Goal: Information Seeking & Learning: Learn about a topic

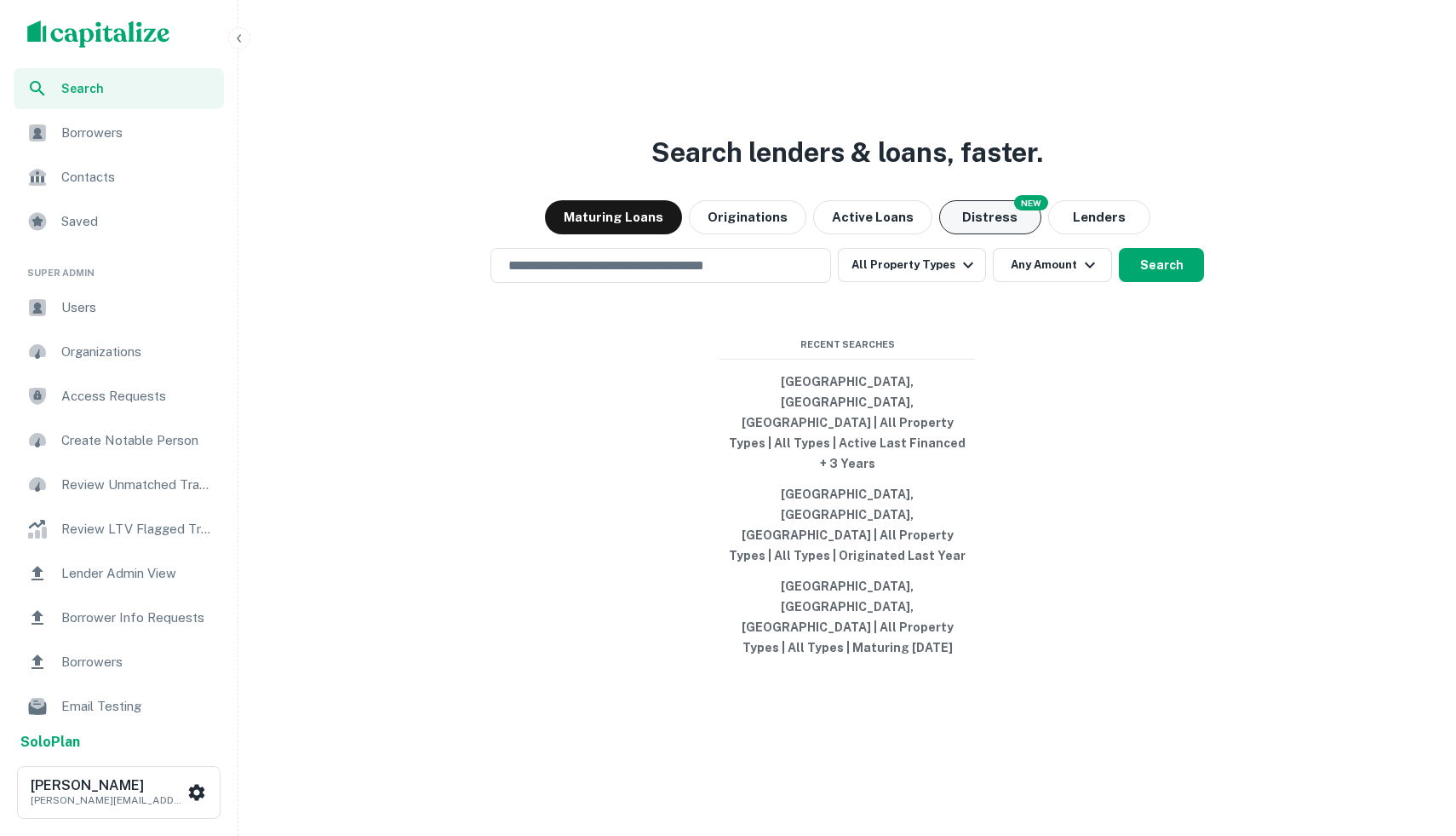
click at [951, 234] on button "Distress" at bounding box center [990, 217] width 102 height 34
click at [773, 463] on button "[GEOGRAPHIC_DATA], [GEOGRAPHIC_DATA], [GEOGRAPHIC_DATA] | All Property Types | …" at bounding box center [848, 423] width 256 height 113
type input "**********"
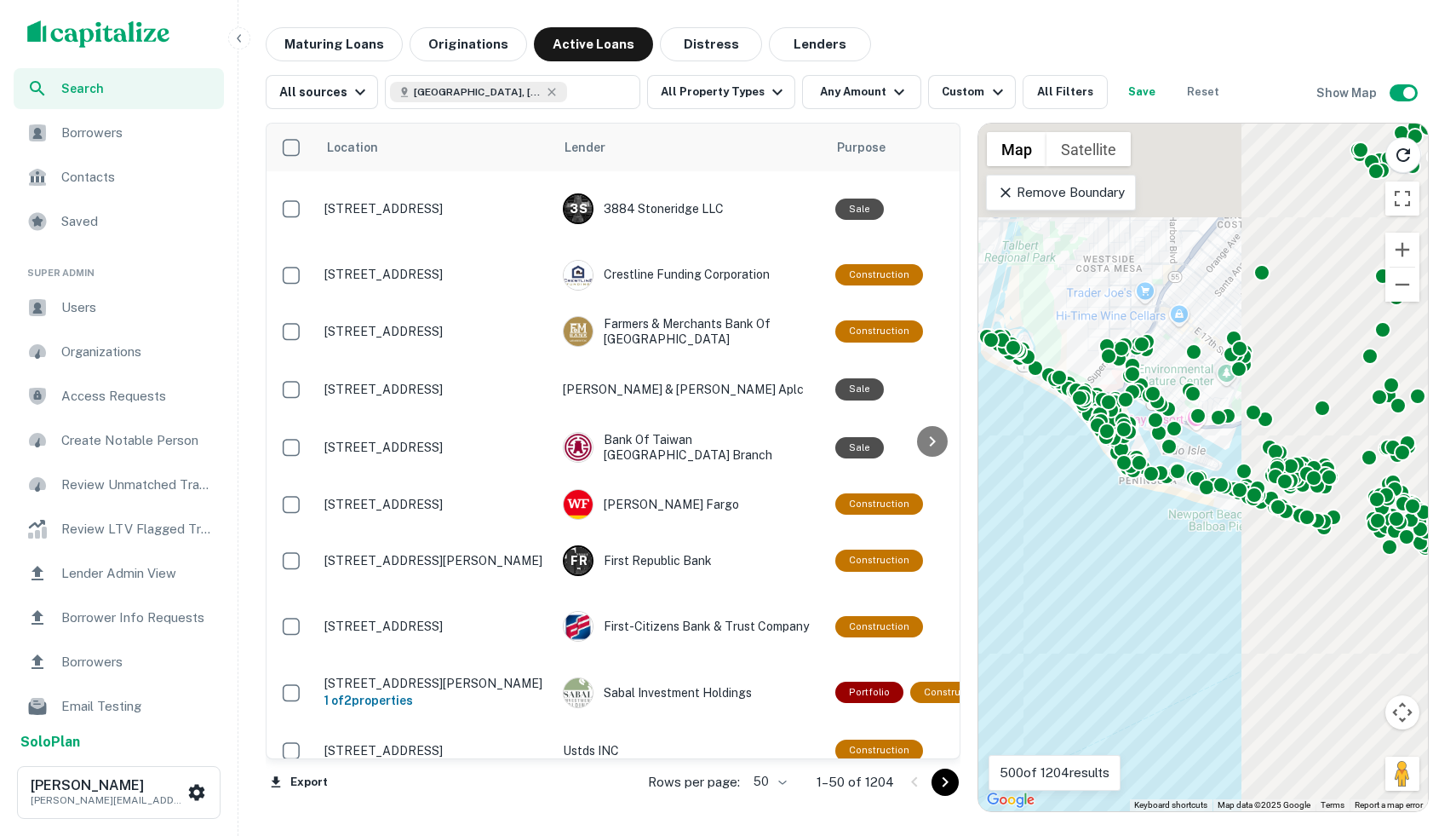
drag, startPoint x: 1160, startPoint y: 517, endPoint x: 760, endPoint y: 820, distance: 501.8
click at [760, 806] on div "Search Borrowers Contacts Saved Super Admin Users Organizations Access Requests…" at bounding box center [728, 418] width 1456 height 836
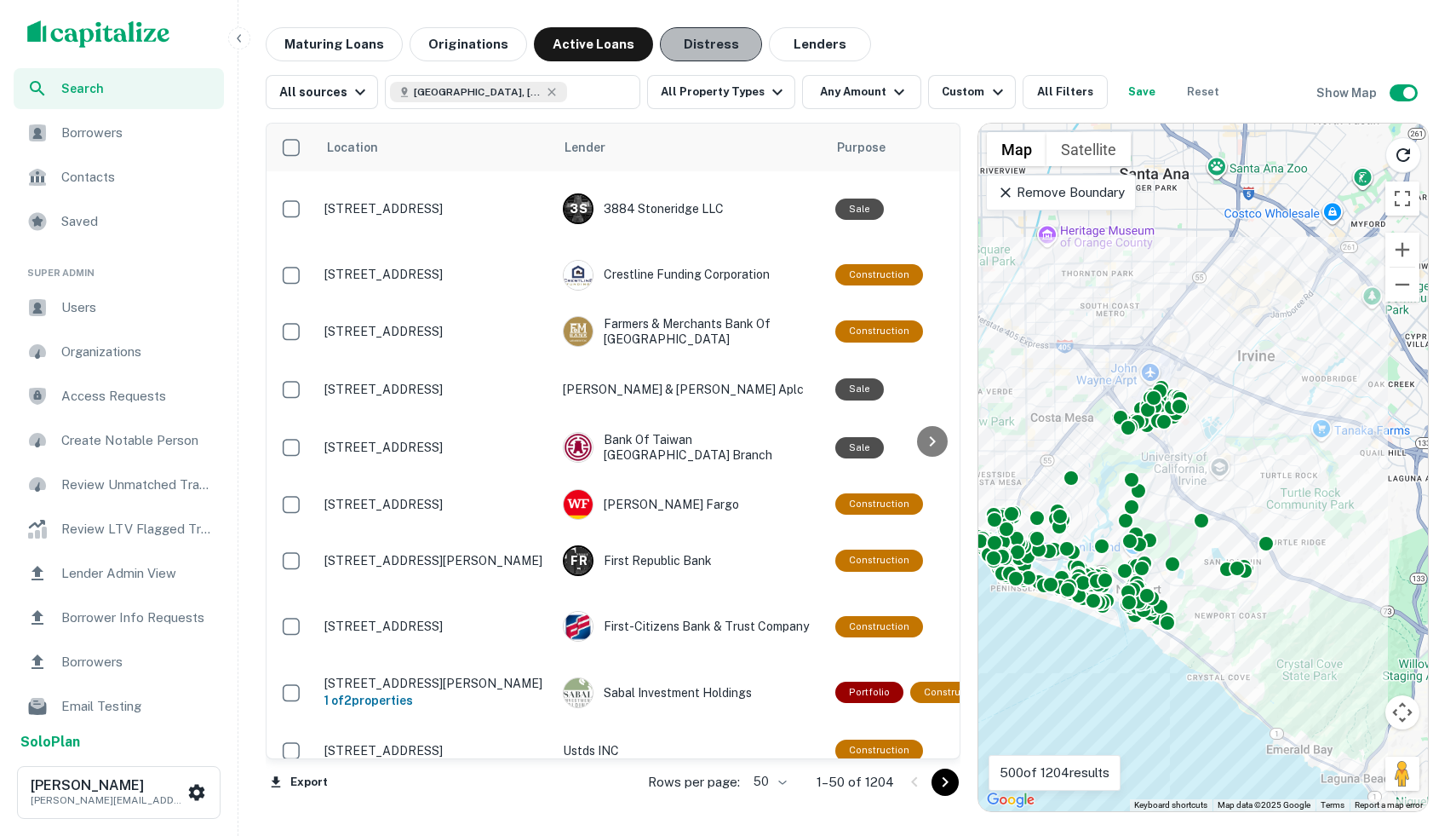
click at [707, 41] on button "Distress" at bounding box center [711, 44] width 102 height 34
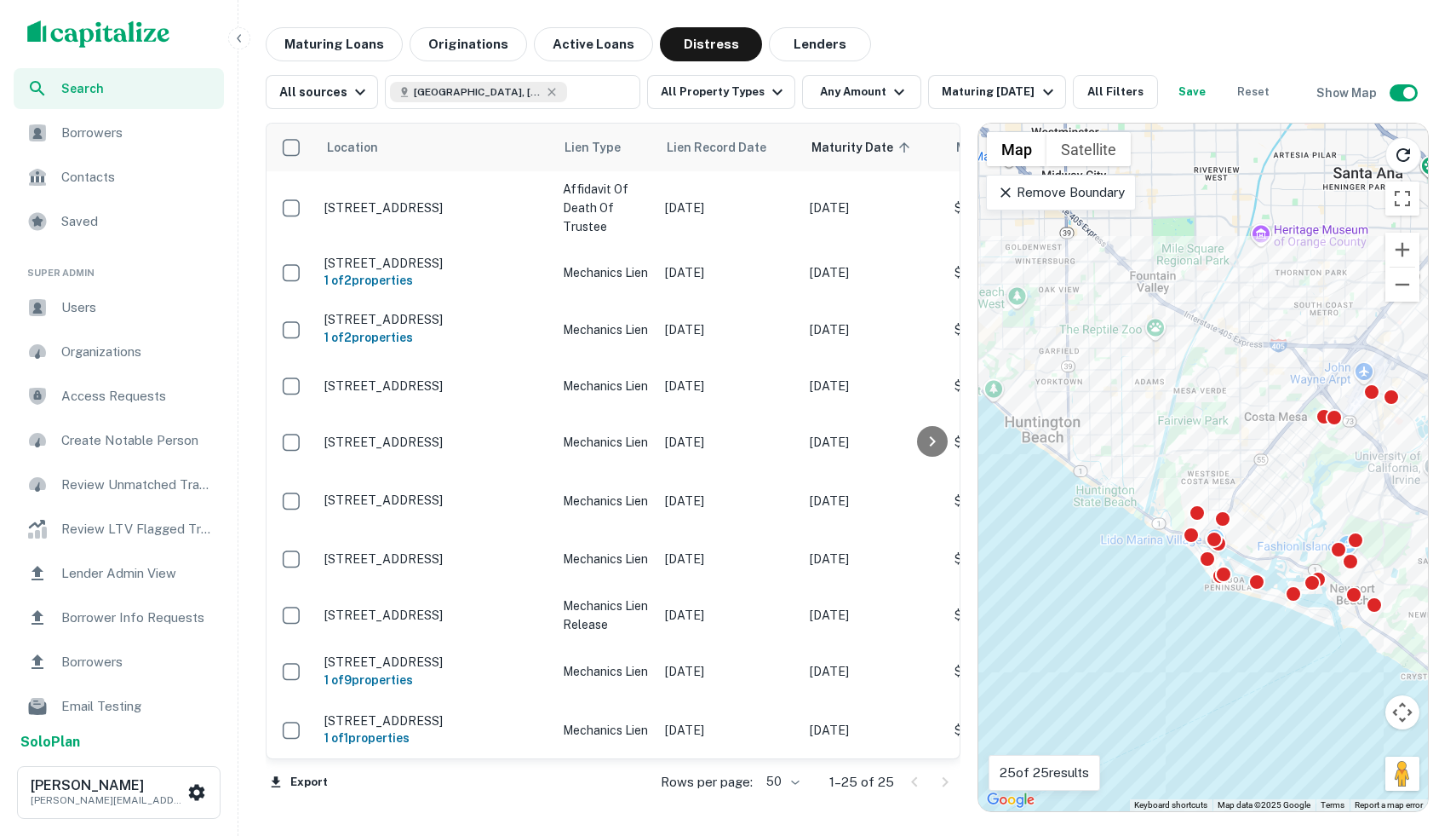
drag, startPoint x: 1037, startPoint y: 431, endPoint x: 1260, endPoint y: 428, distance: 223.0
click at [1260, 429] on div "To activate drag with keyboard, press Alt + Enter. Once in keyboard drag state,…" at bounding box center [1203, 466] width 449 height 687
click at [369, 51] on button "Maturing Loans" at bounding box center [335, 44] width 137 height 34
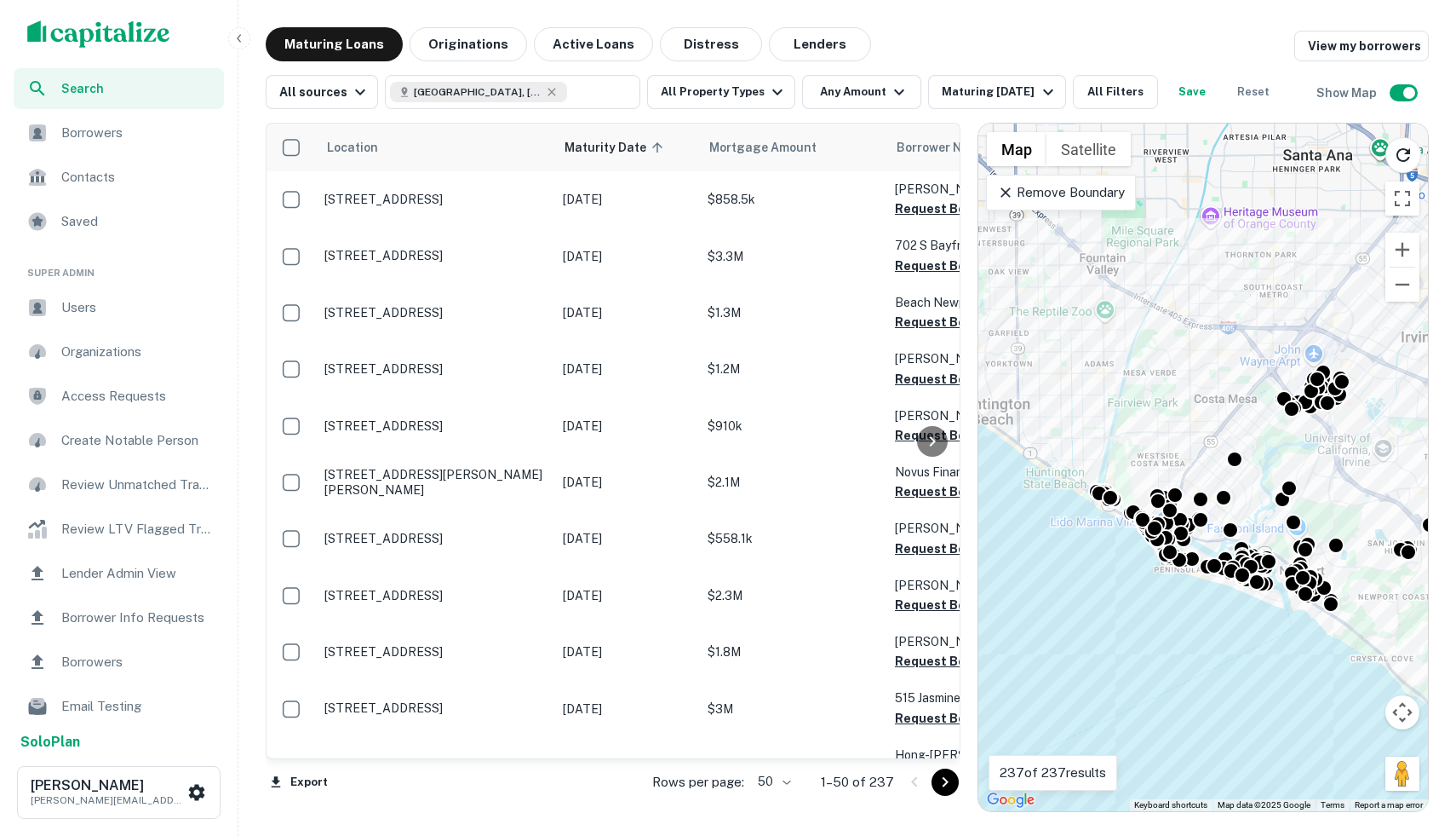
drag, startPoint x: 1060, startPoint y: 561, endPoint x: 1014, endPoint y: 545, distance: 48.7
click at [1014, 545] on div "To activate drag with keyboard, press Alt + Enter. Once in keyboard drag state,…" at bounding box center [1203, 466] width 449 height 687
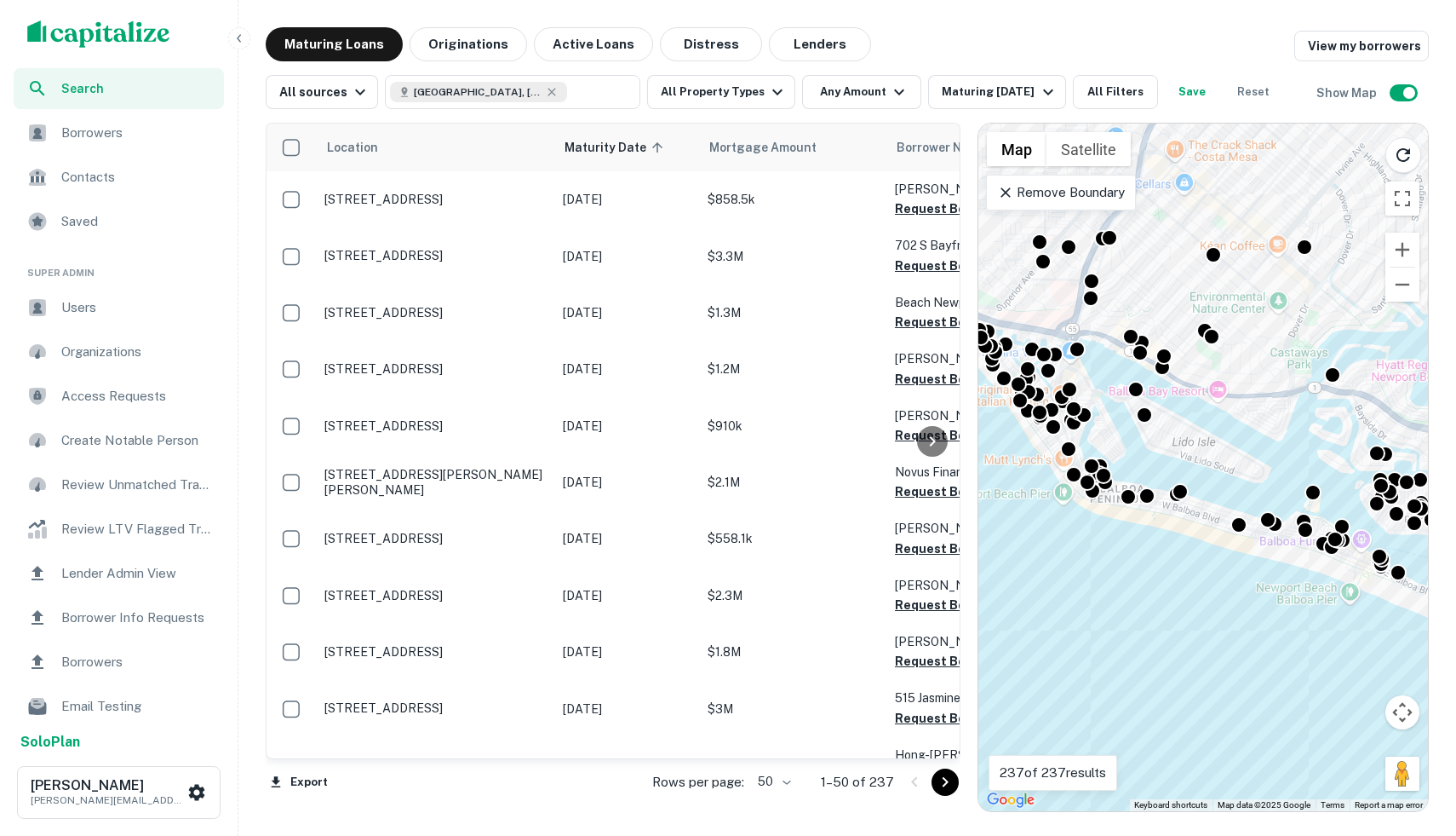
drag, startPoint x: 1179, startPoint y: 578, endPoint x: 1034, endPoint y: 716, distance: 200.2
click at [1034, 717] on div "To activate drag with keyboard, press Alt + Enter. Once in keyboard drag state,…" at bounding box center [1203, 466] width 449 height 687
click at [1166, 485] on div at bounding box center [1175, 494] width 17 height 17
click at [1146, 501] on div at bounding box center [1146, 493] width 24 height 24
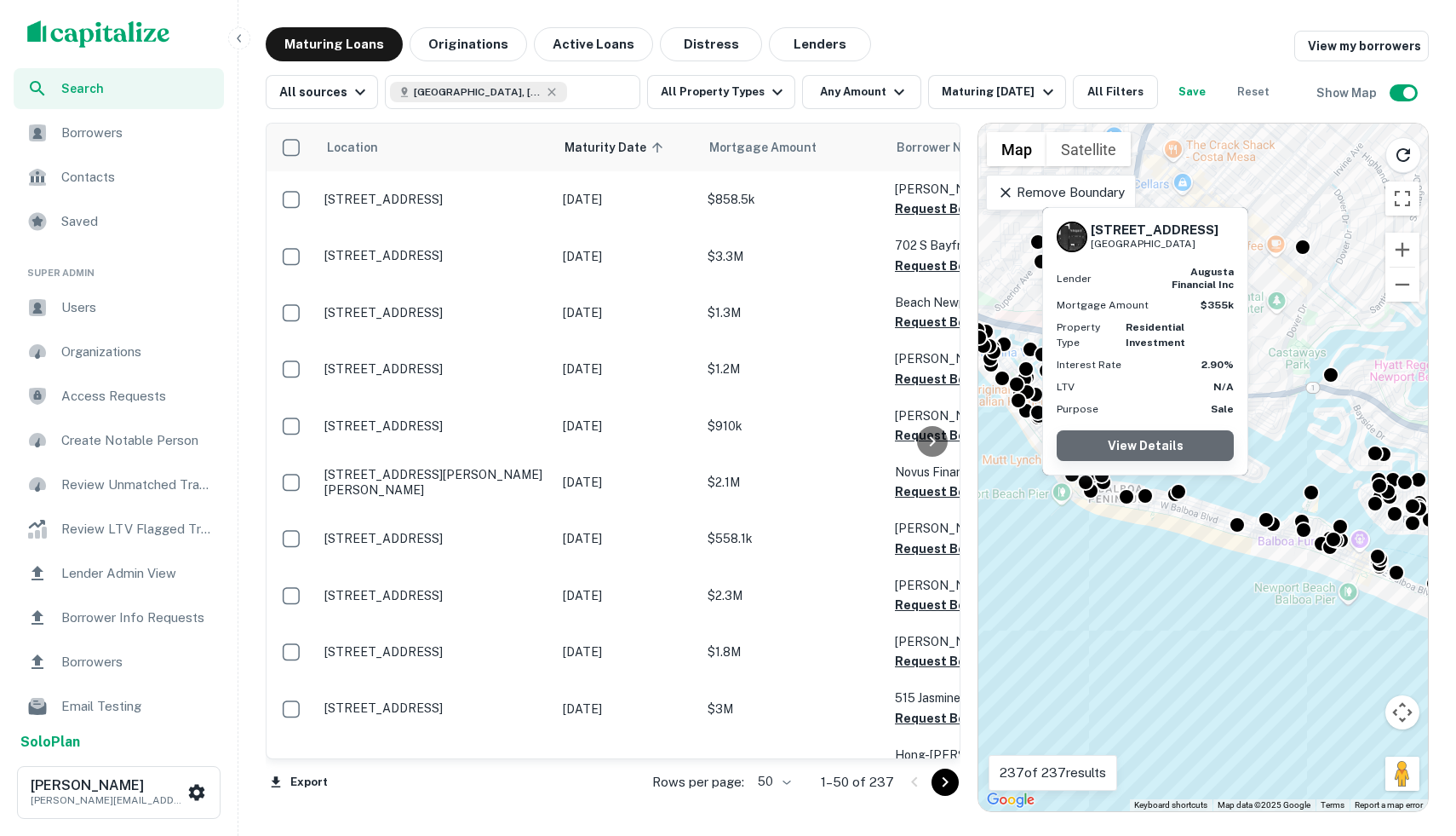
click at [1140, 449] on link "View Details" at bounding box center [1145, 446] width 177 height 31
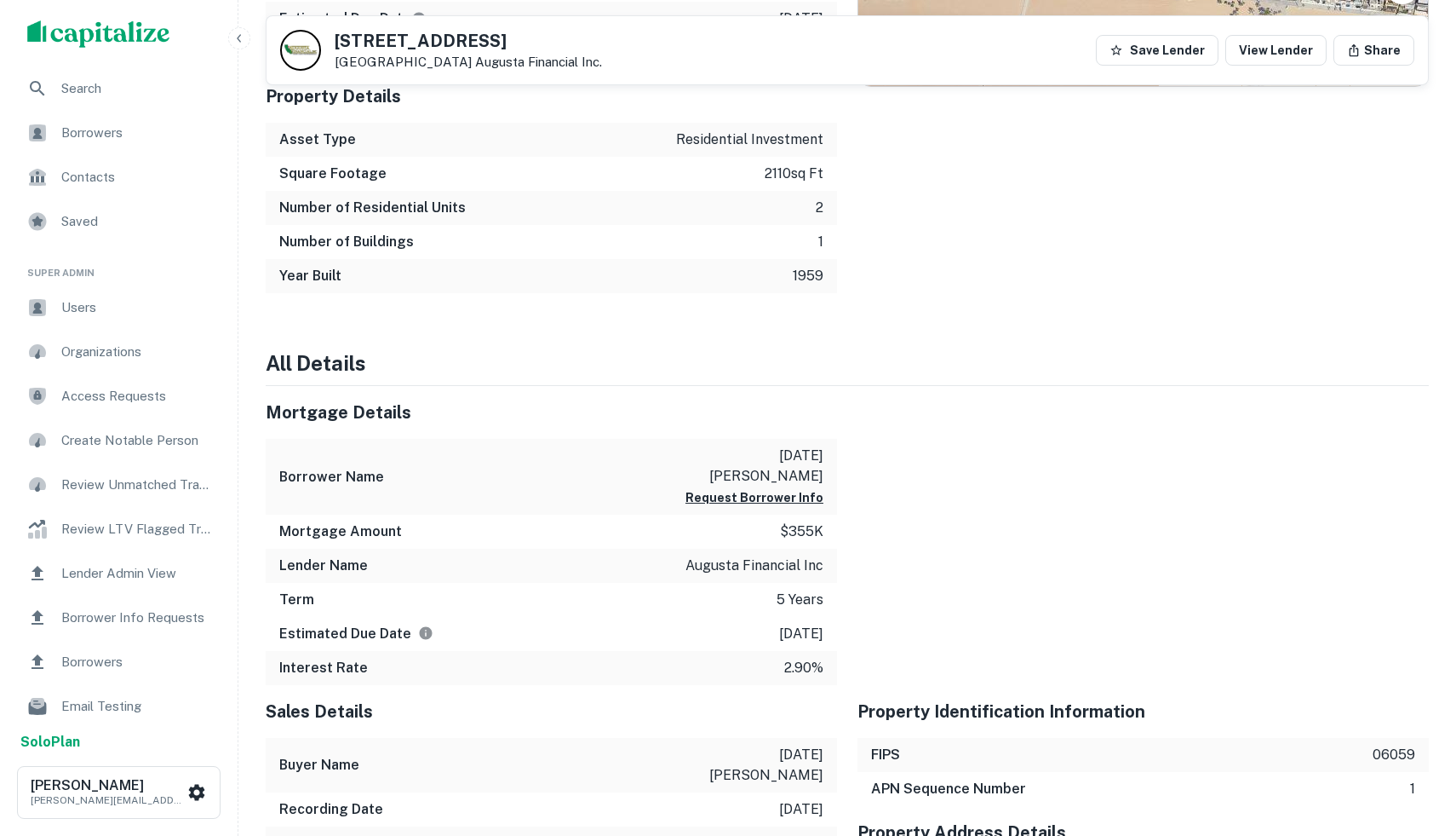
scroll to position [1177, 0]
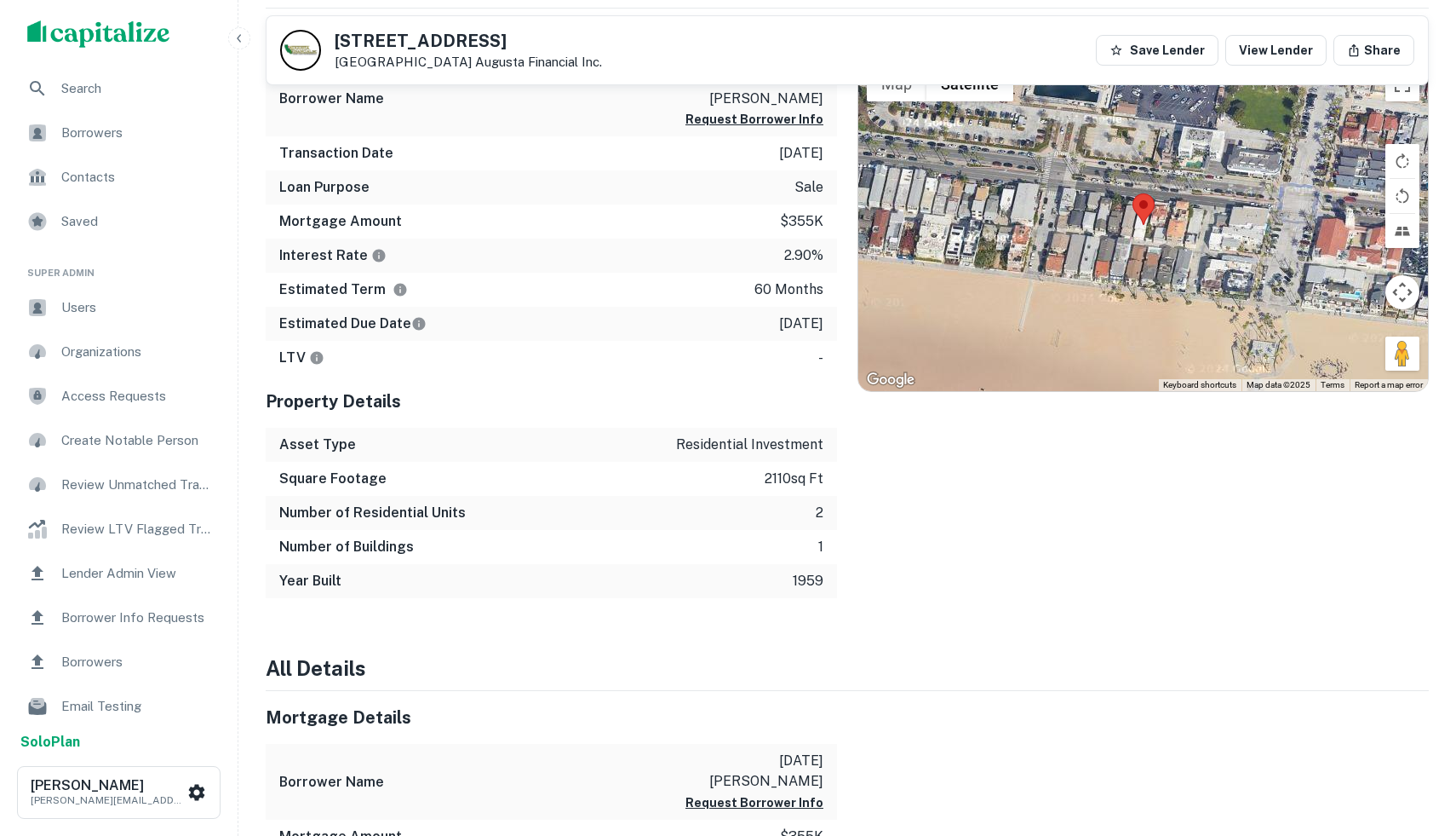
click at [1133, 194] on area at bounding box center [1133, 194] width 0 height 0
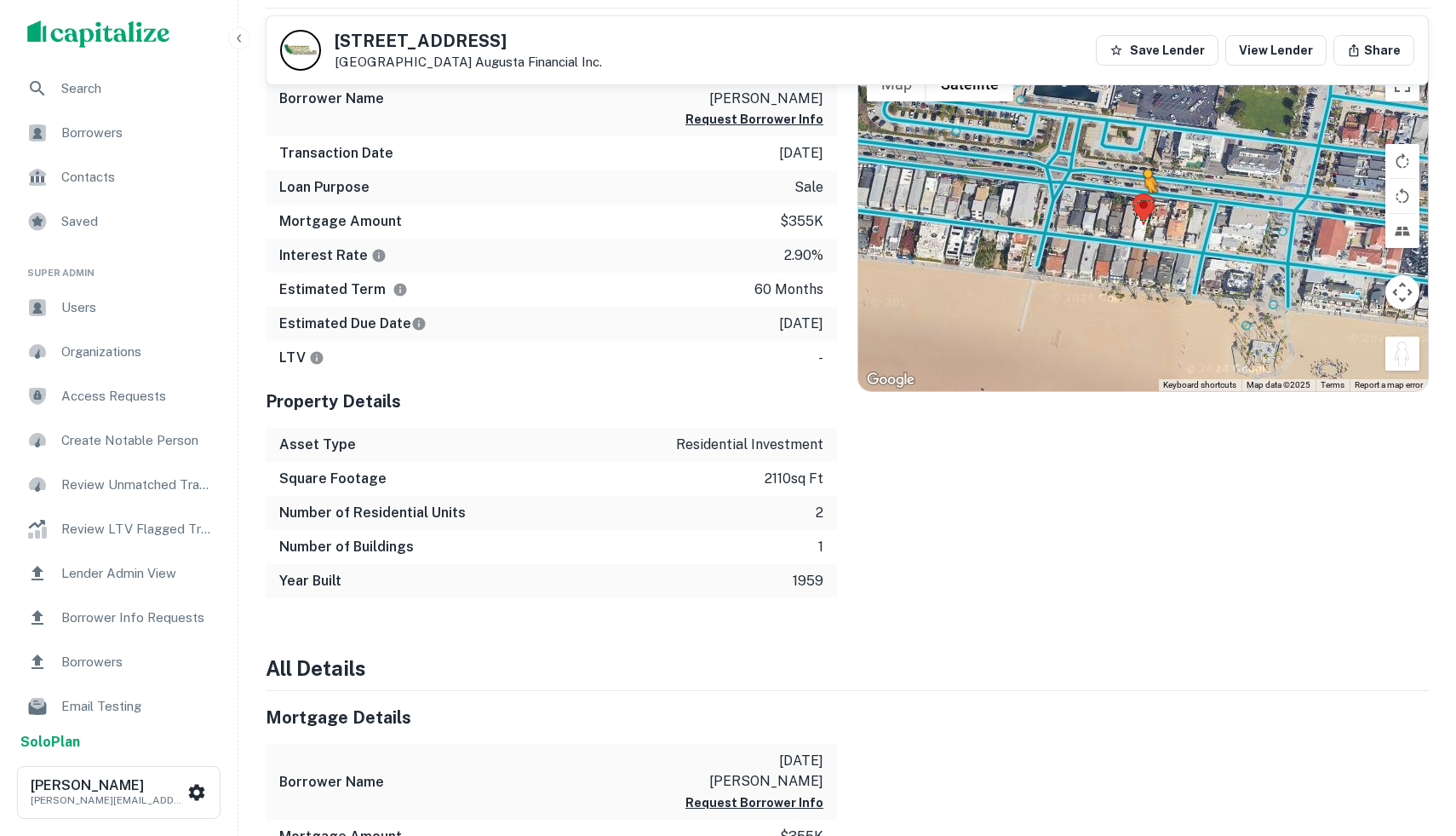
drag, startPoint x: 1404, startPoint y: 360, endPoint x: 1146, endPoint y: 213, distance: 296.9
click at [1145, 212] on div "To activate drag with keyboard, press Alt + Enter. Once in keyboard drag state,…" at bounding box center [1143, 225] width 570 height 332
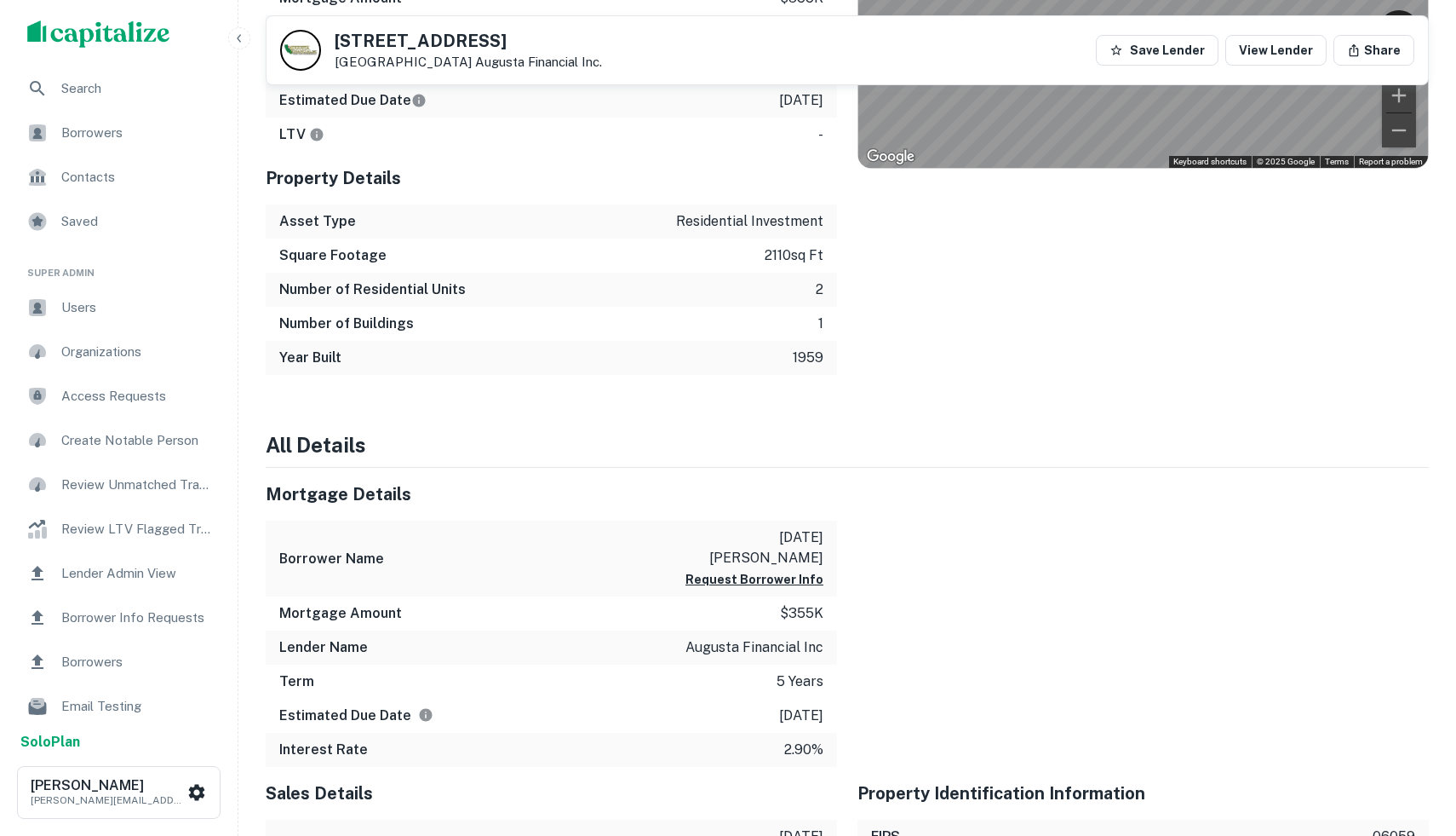
scroll to position [1462, 0]
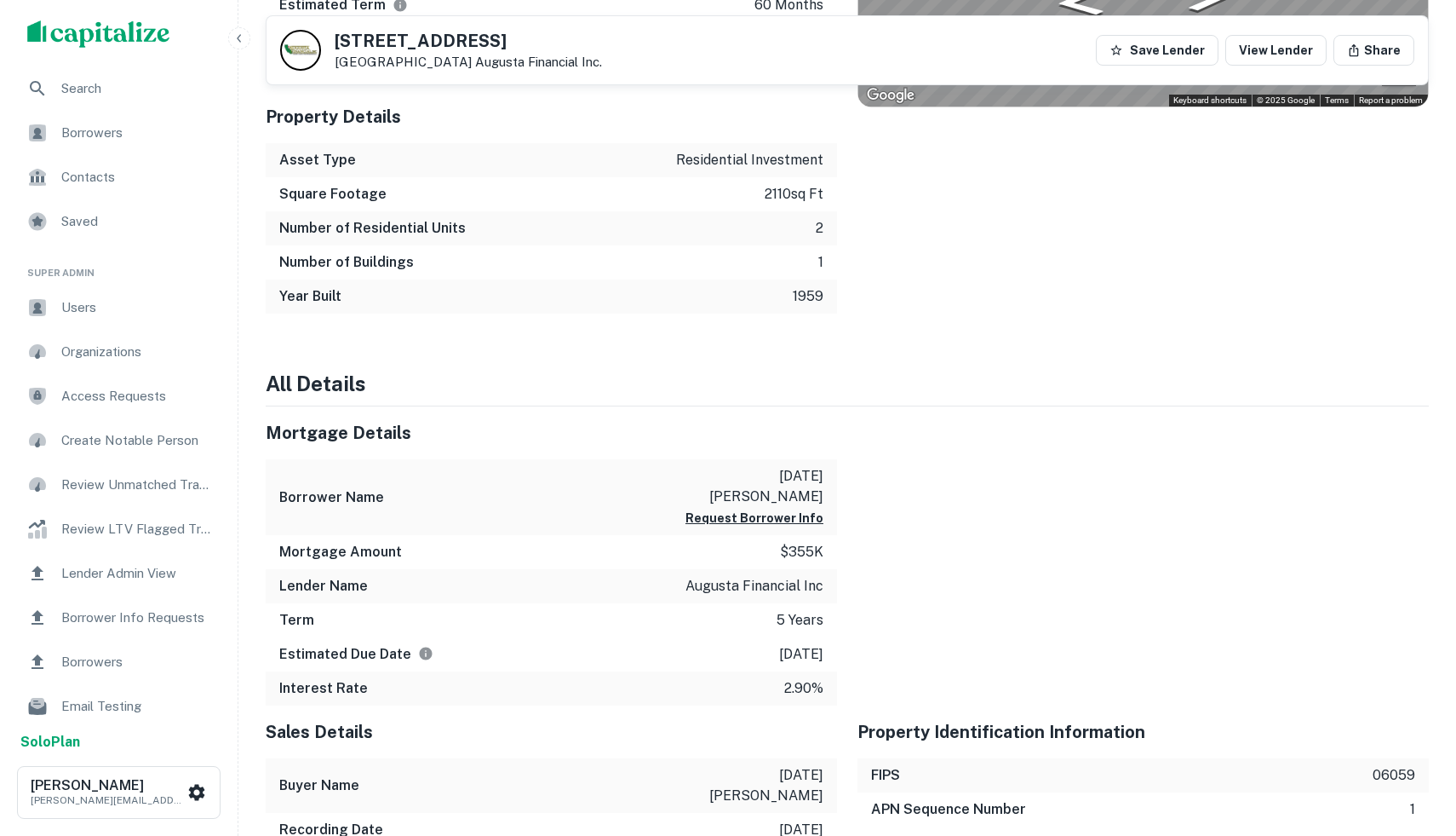
click at [1205, 430] on div at bounding box center [1134, 556] width 592 height 299
